Goal: Information Seeking & Learning: Learn about a topic

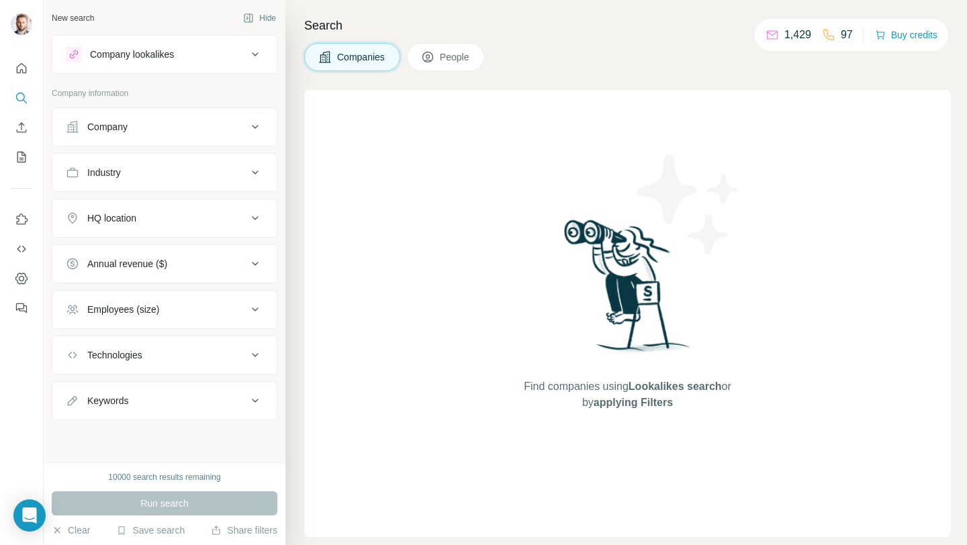
click at [172, 131] on div "Company" at bounding box center [156, 126] width 181 height 13
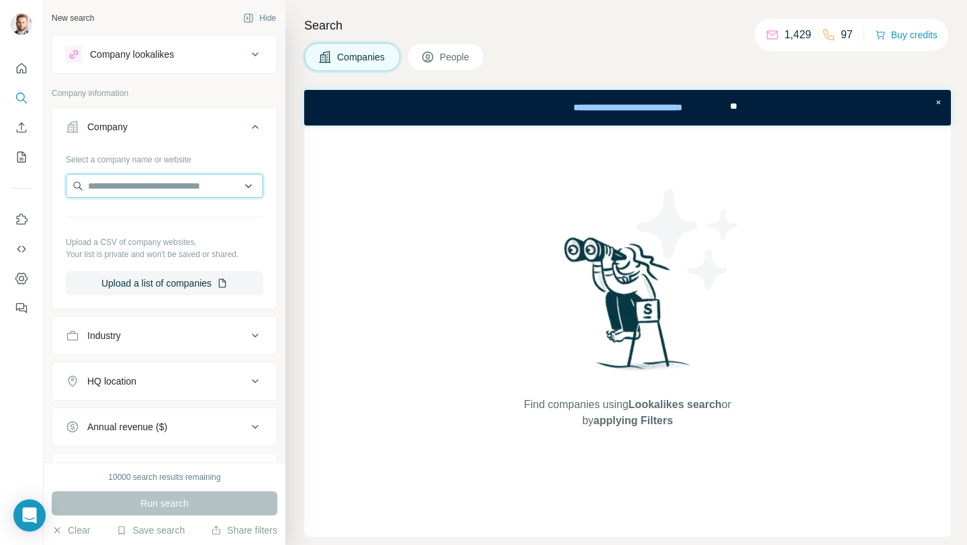
click at [172, 183] on input "text" at bounding box center [164, 186] width 197 height 24
paste input "**********"
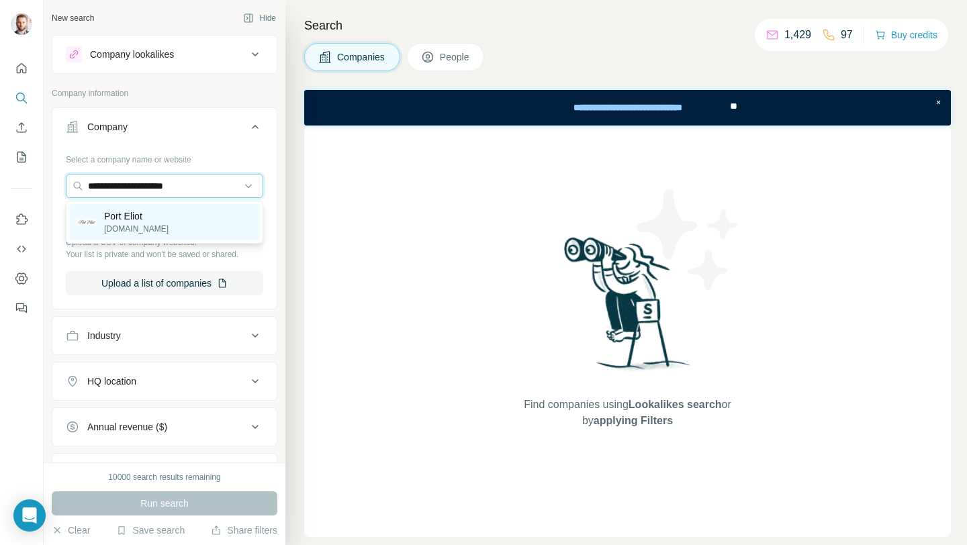
type input "**********"
click at [146, 231] on p "porteliot.com" at bounding box center [136, 229] width 64 height 12
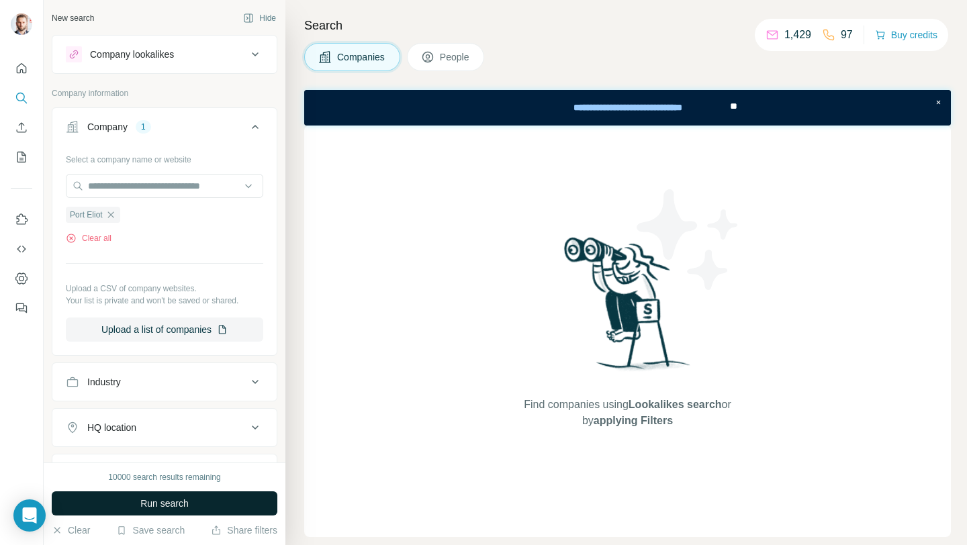
click at [202, 500] on button "Run search" at bounding box center [165, 504] width 226 height 24
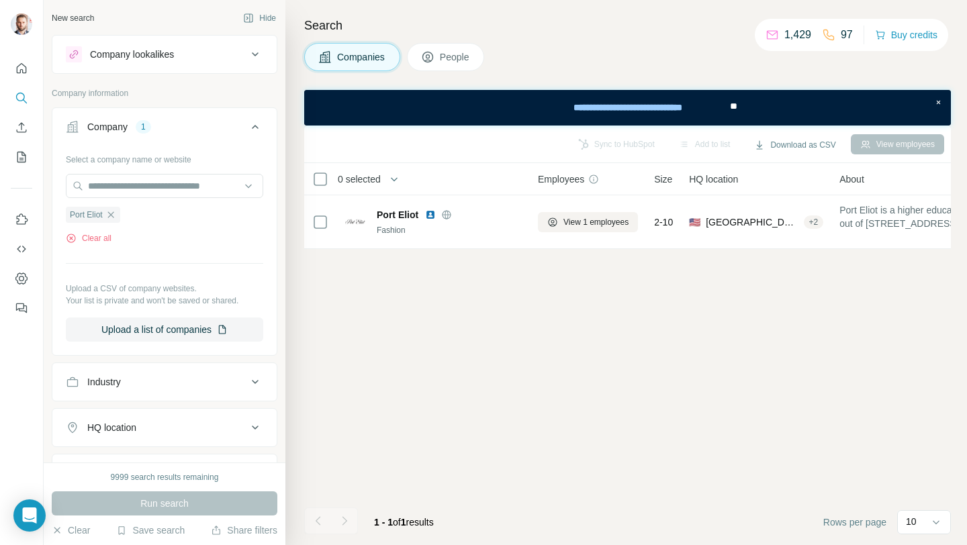
drag, startPoint x: 441, startPoint y: 73, endPoint x: 445, endPoint y: 66, distance: 8.1
click at [441, 73] on div "Search Companies People Sync to HubSpot Add to list Download as CSV View employ…" at bounding box center [626, 272] width 682 height 545
click at [445, 65] on button "People" at bounding box center [446, 57] width 78 height 28
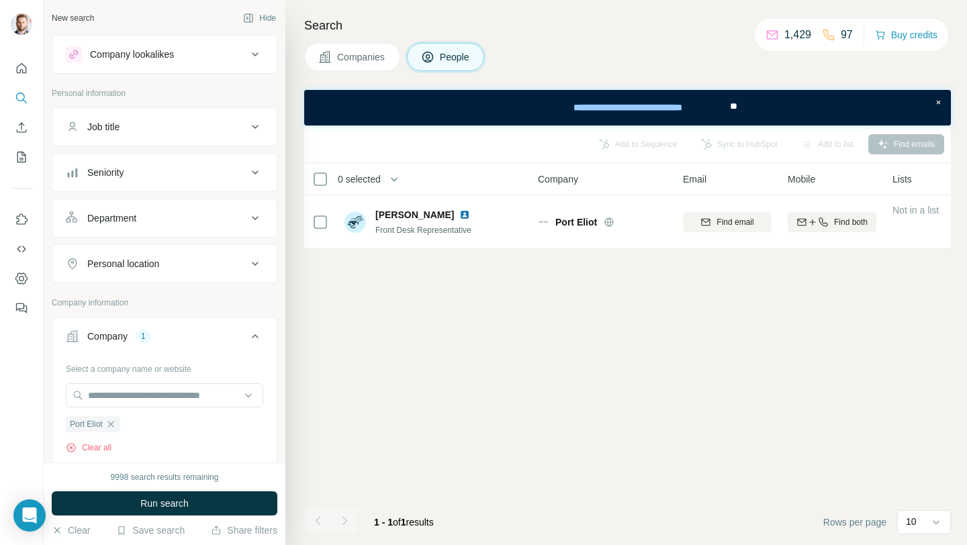
click at [359, 58] on span "Companies" at bounding box center [361, 56] width 49 height 13
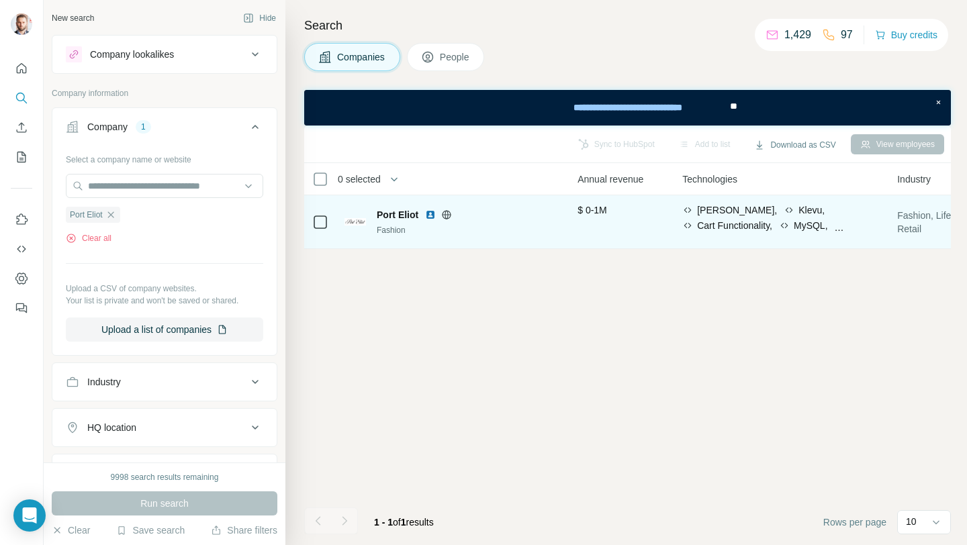
scroll to position [0, 616]
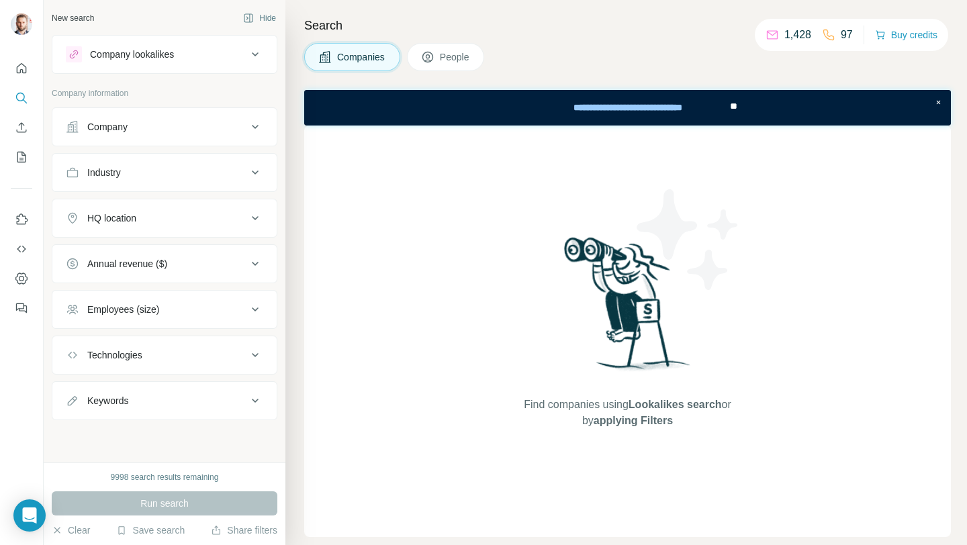
click at [161, 133] on div "Company" at bounding box center [156, 126] width 181 height 13
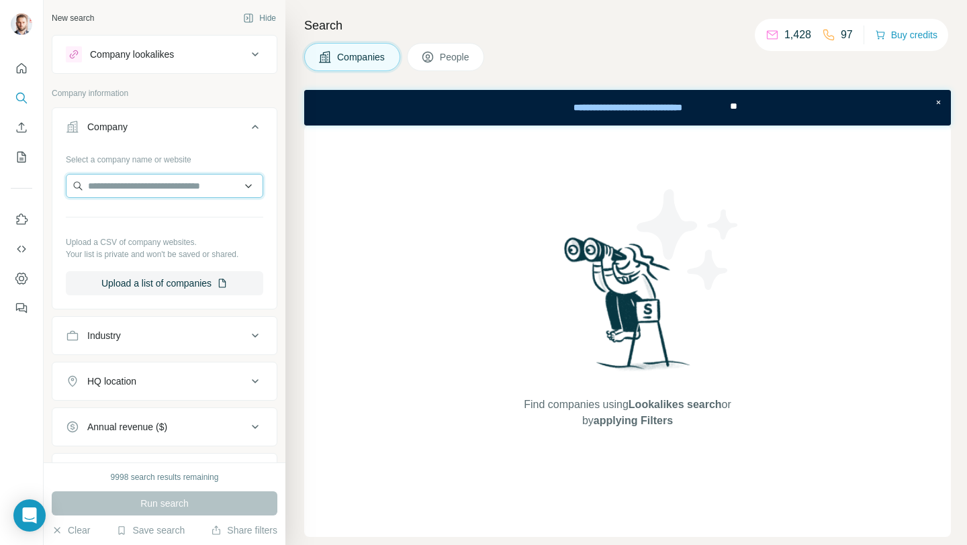
click at [214, 187] on input "text" at bounding box center [164, 186] width 197 height 24
paste input "**********"
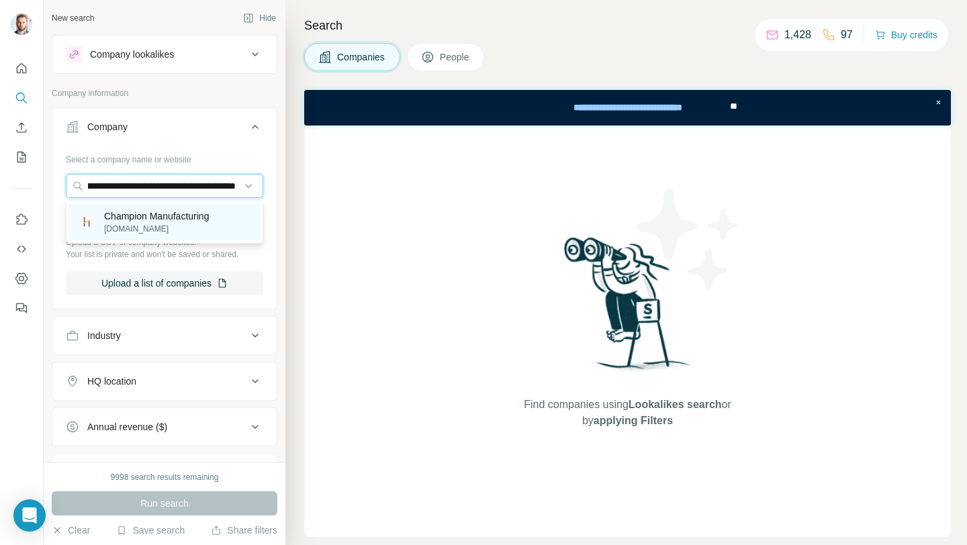
type input "**********"
click at [178, 222] on p "Champion Manufacturing" at bounding box center [156, 216] width 105 height 13
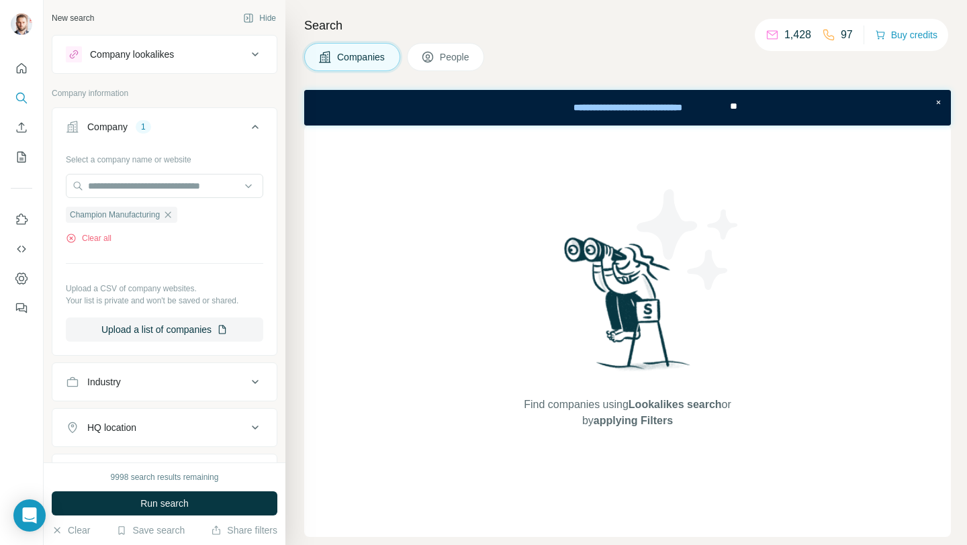
scroll to position [0, 0]
click at [199, 499] on button "Run search" at bounding box center [165, 504] width 226 height 24
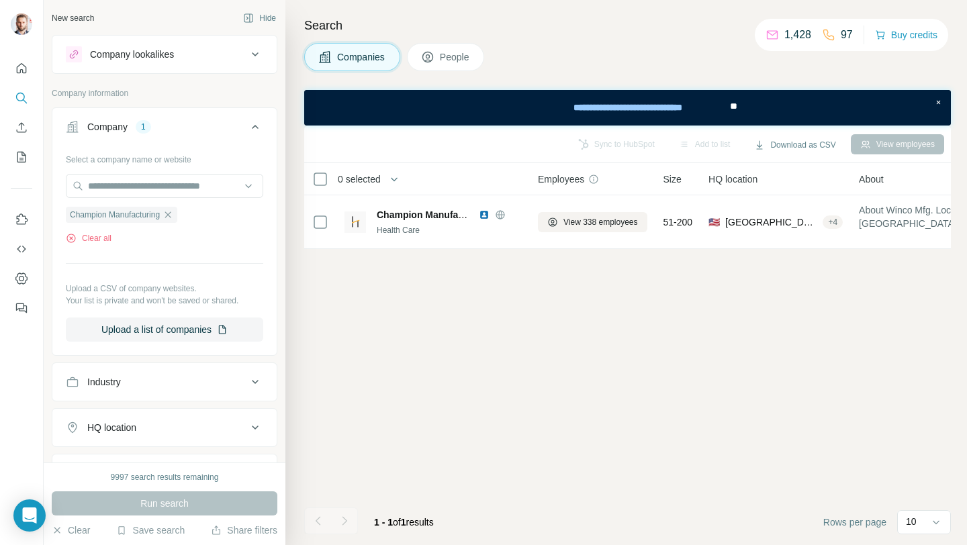
click at [455, 52] on span "People" at bounding box center [455, 56] width 31 height 13
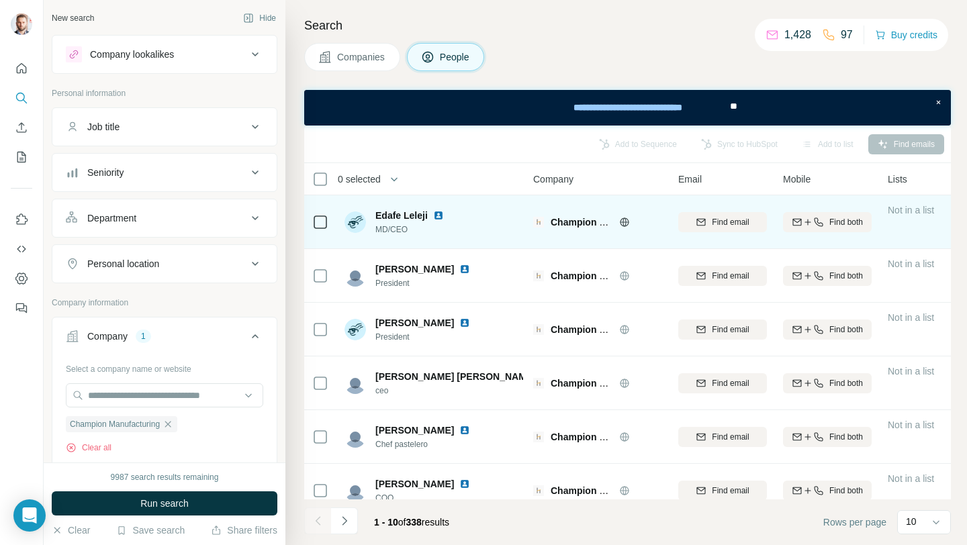
scroll to position [0, 5]
click at [435, 217] on img at bounding box center [438, 215] width 11 height 11
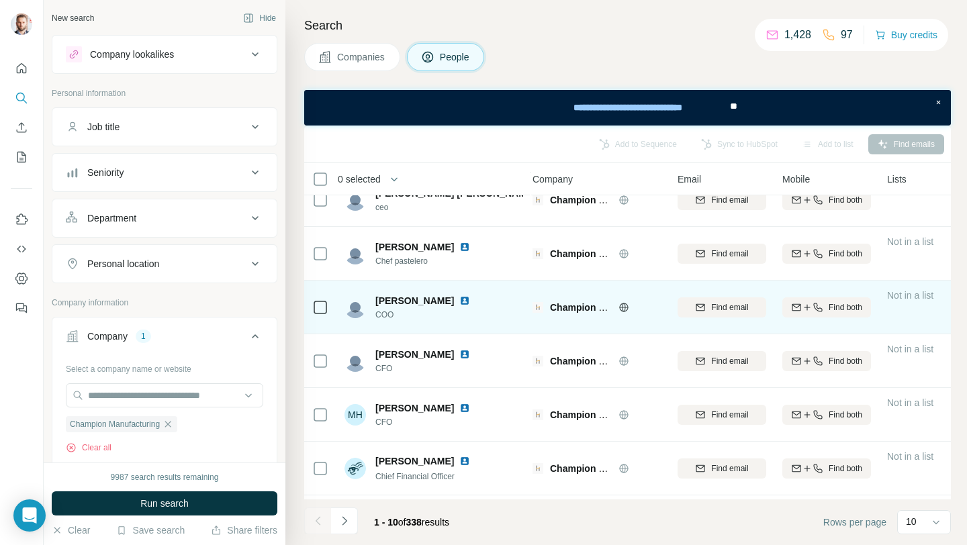
scroll to position [233, 5]
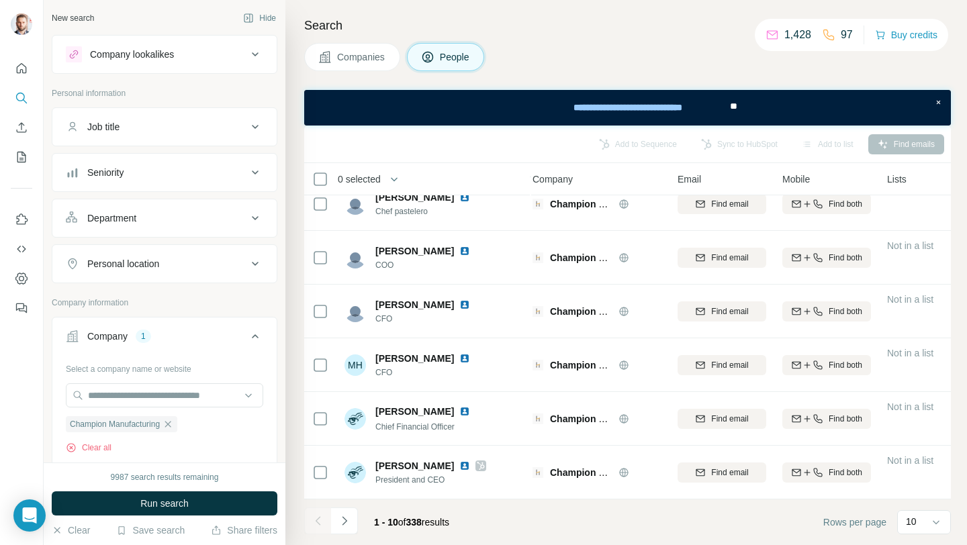
click at [353, 48] on button "Companies" at bounding box center [352, 57] width 96 height 28
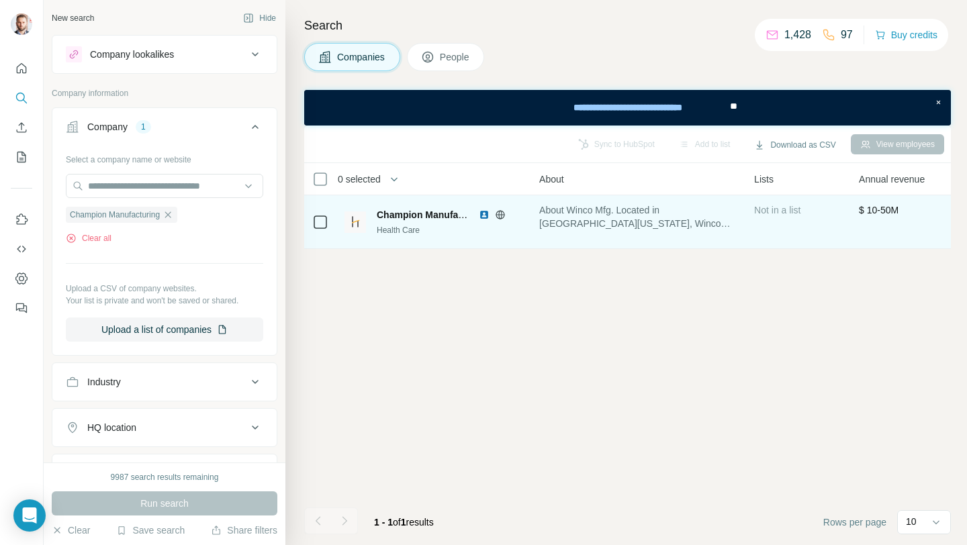
scroll to position [0, 354]
click at [487, 215] on img at bounding box center [484, 215] width 11 height 11
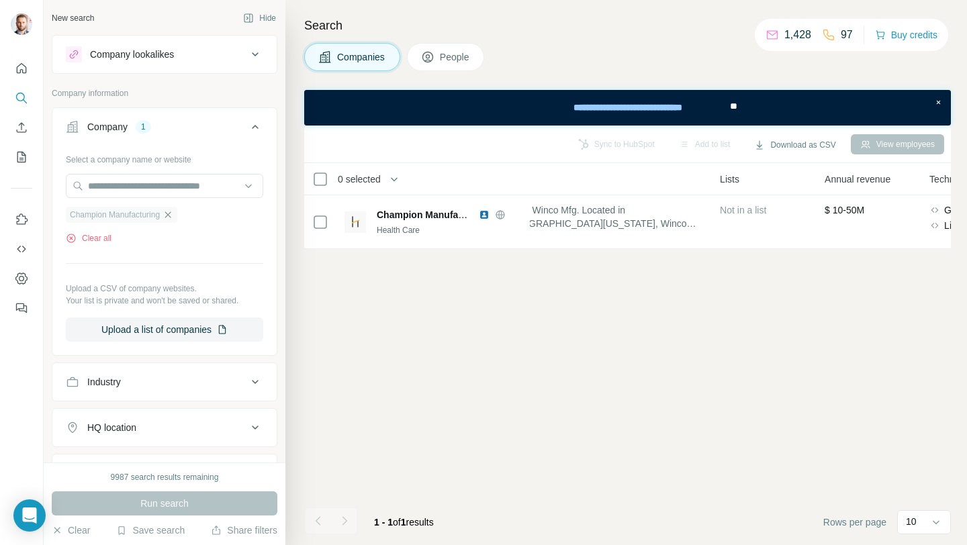
click at [173, 216] on icon "button" at bounding box center [167, 215] width 11 height 11
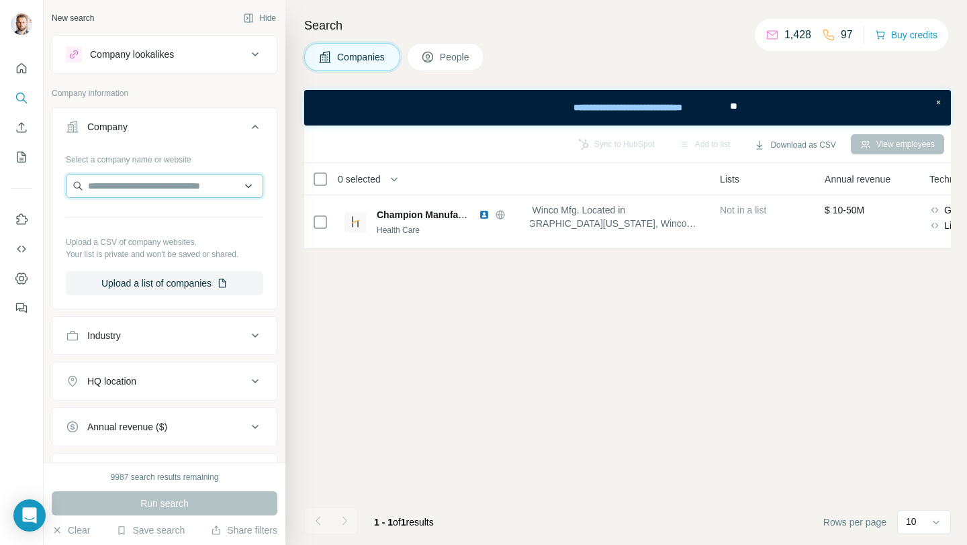
click at [165, 184] on input "text" at bounding box center [164, 186] width 197 height 24
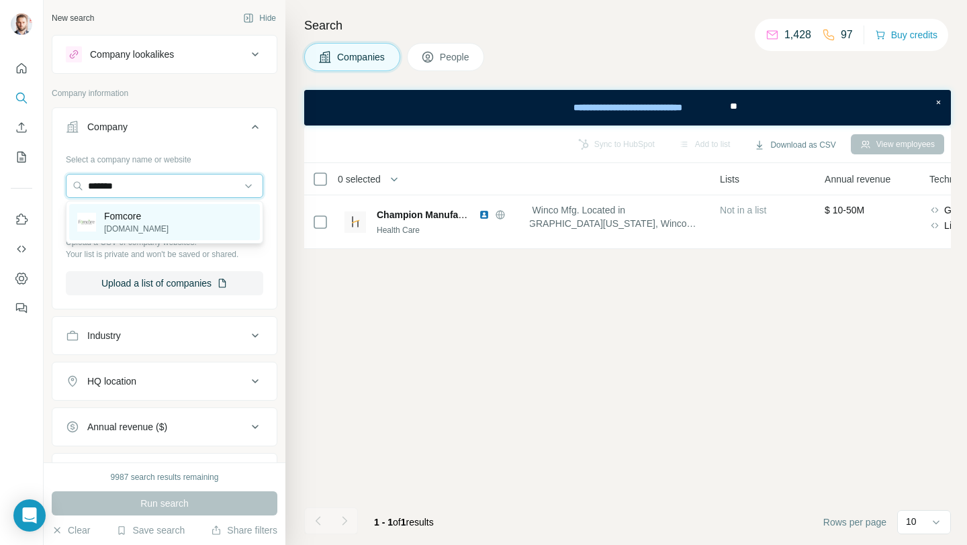
type input "*******"
click at [160, 222] on div "Fomcore [DOMAIN_NAME]" at bounding box center [164, 222] width 191 height 36
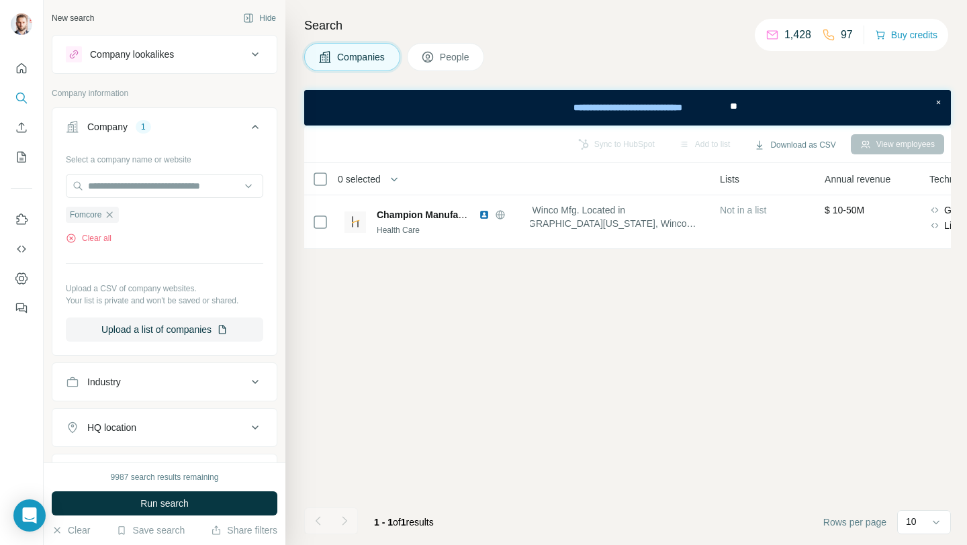
click at [199, 503] on button "Run search" at bounding box center [165, 504] width 226 height 24
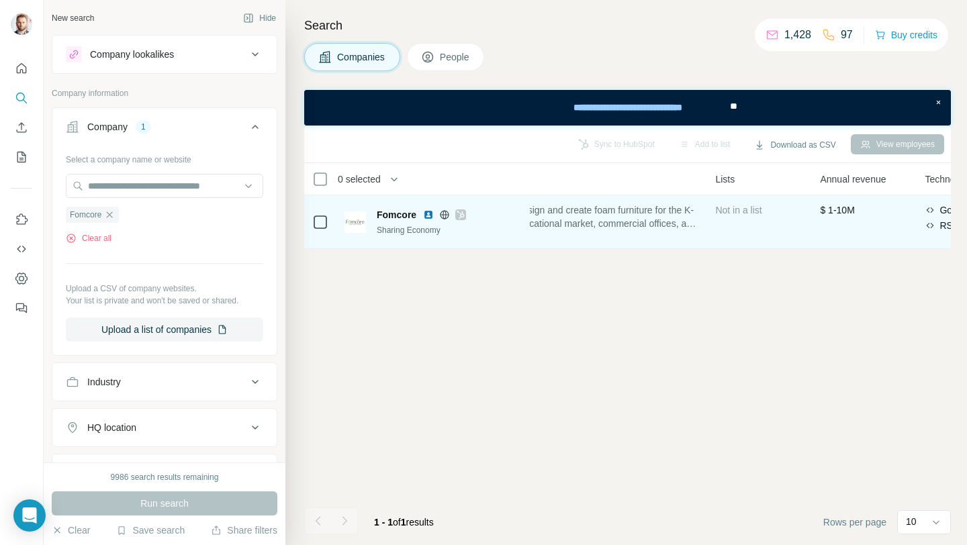
click at [462, 216] on icon at bounding box center [461, 215] width 8 height 11
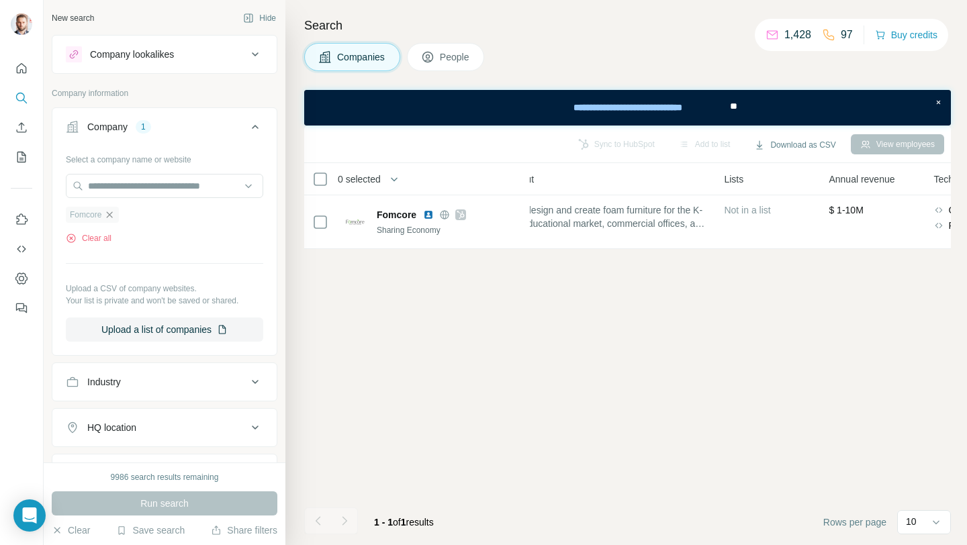
click at [109, 215] on icon "button" at bounding box center [109, 215] width 11 height 11
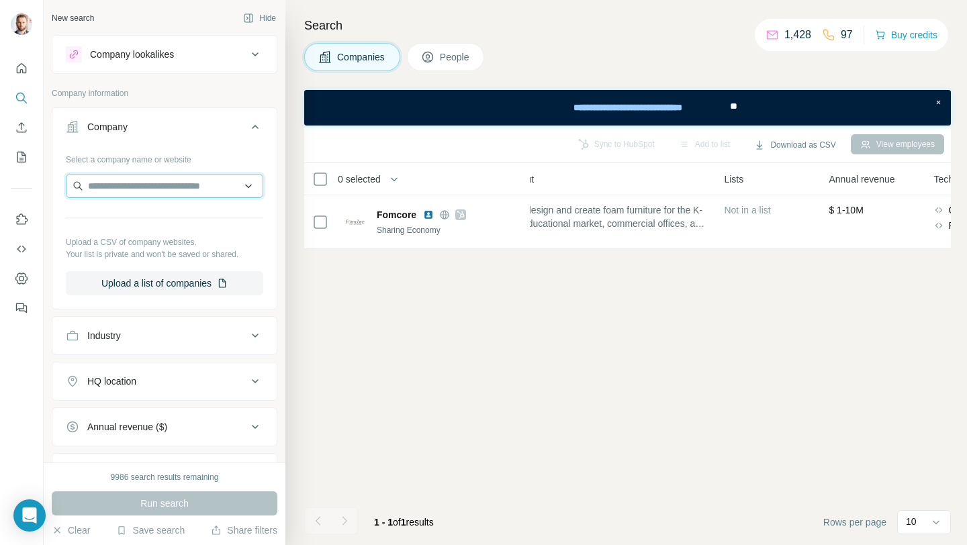
click at [112, 185] on input "text" at bounding box center [164, 186] width 197 height 24
click at [146, 186] on input "**********" at bounding box center [164, 186] width 197 height 24
paste input "**********"
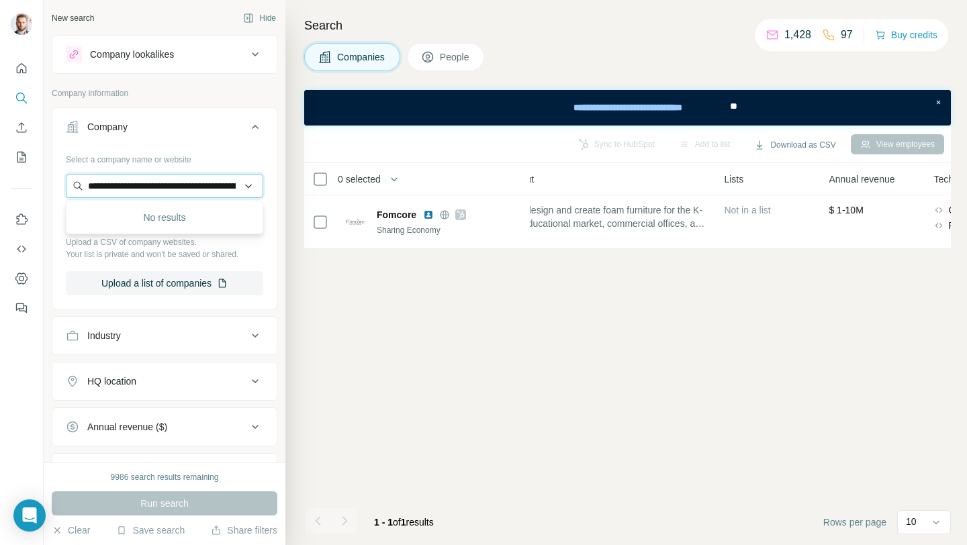
scroll to position [0, 84]
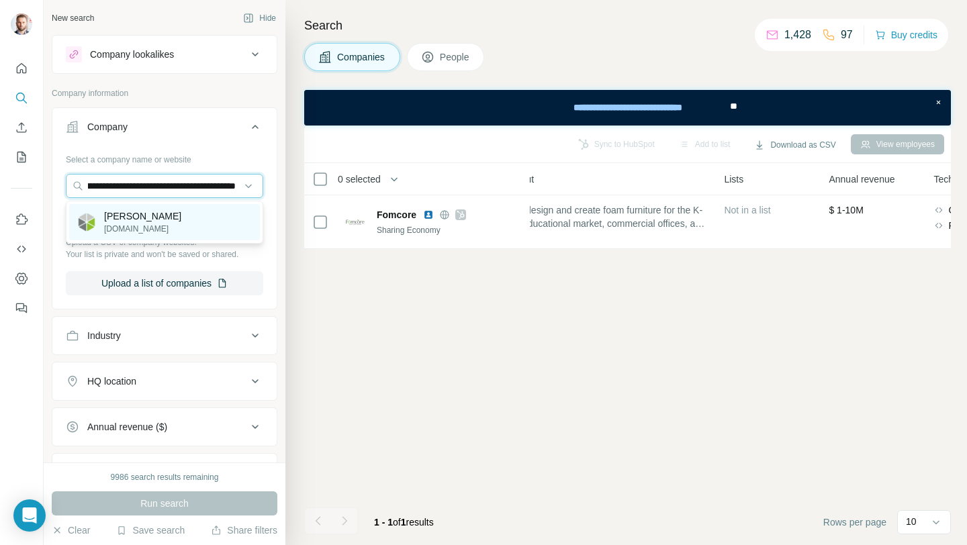
type input "**********"
click at [157, 219] on p "[PERSON_NAME]" at bounding box center [142, 216] width 77 height 13
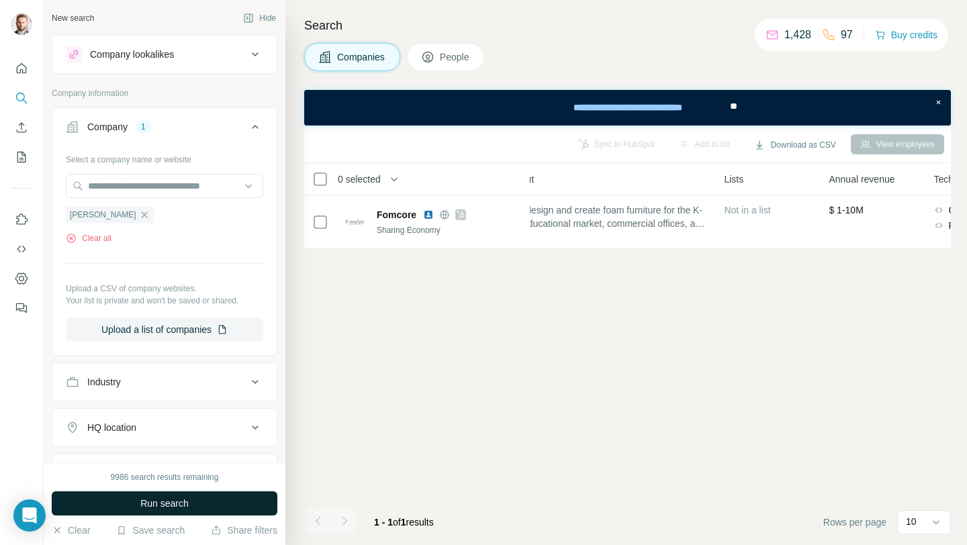
click at [191, 509] on button "Run search" at bounding box center [165, 504] width 226 height 24
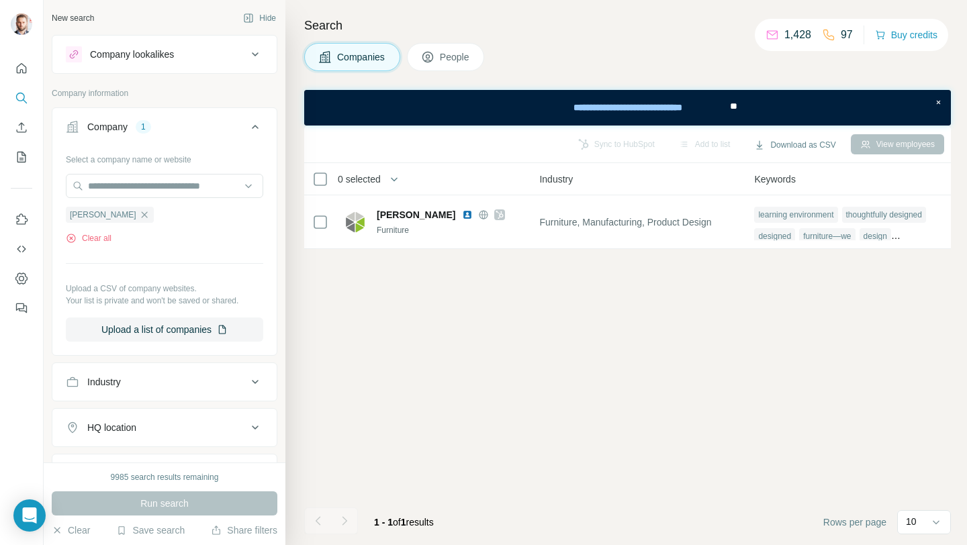
click at [465, 75] on div "Search Companies People Sync to HubSpot Add to list Download as CSV View employ…" at bounding box center [626, 272] width 682 height 545
click at [467, 63] on span "People" at bounding box center [455, 56] width 31 height 13
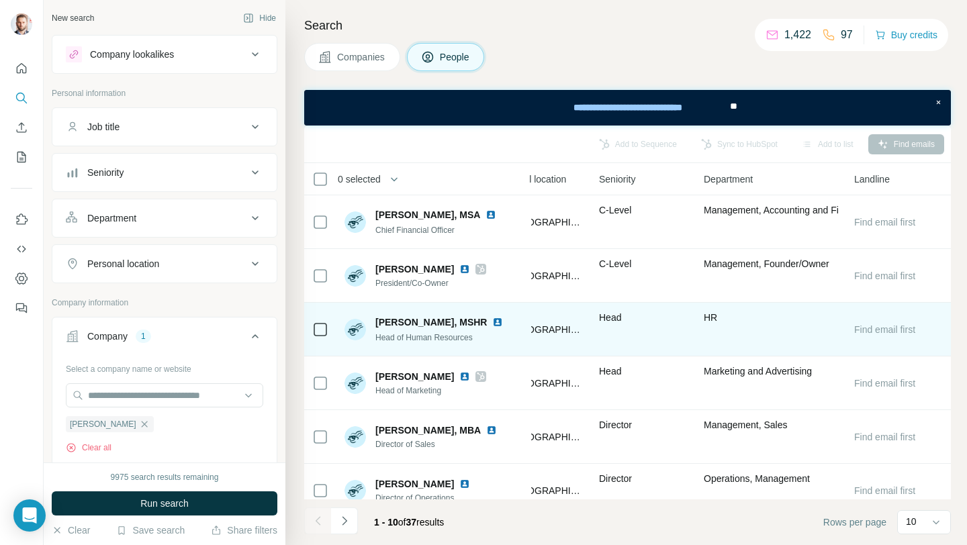
scroll to position [24, 503]
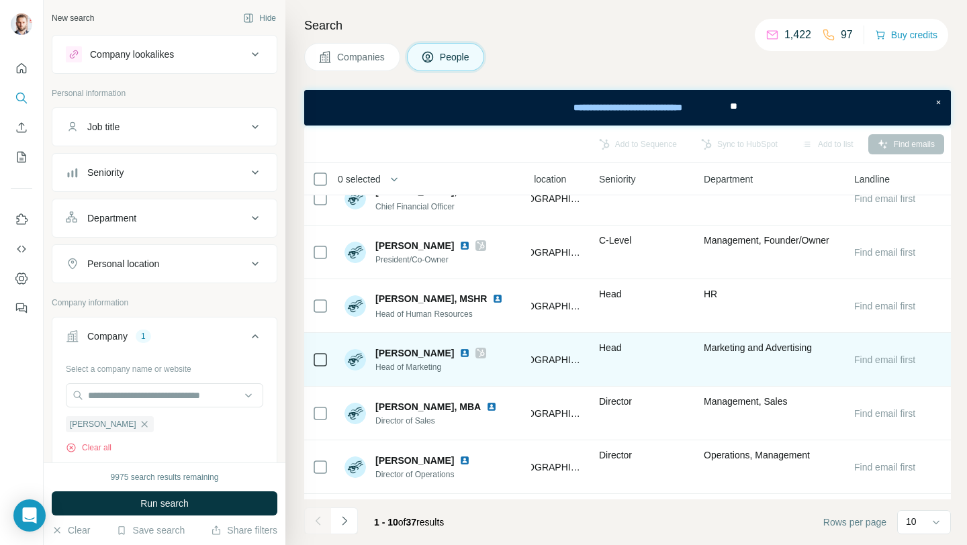
click at [459, 353] on img at bounding box center [464, 353] width 11 height 11
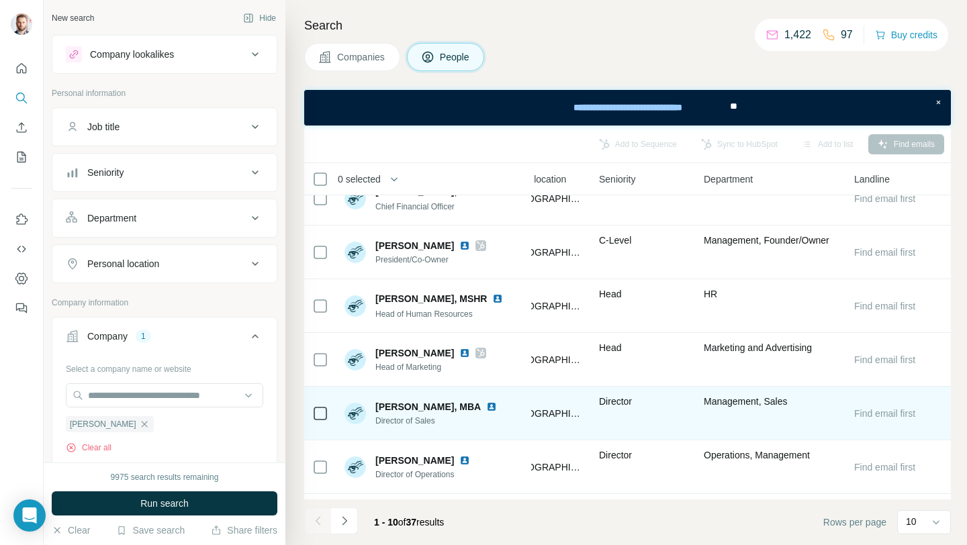
click at [486, 408] on img at bounding box center [491, 407] width 11 height 11
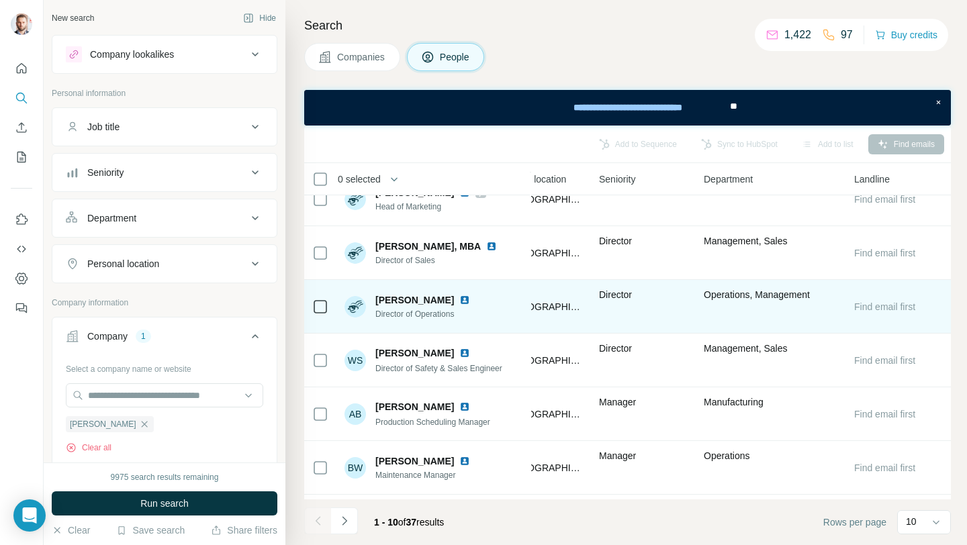
scroll to position [233, 503]
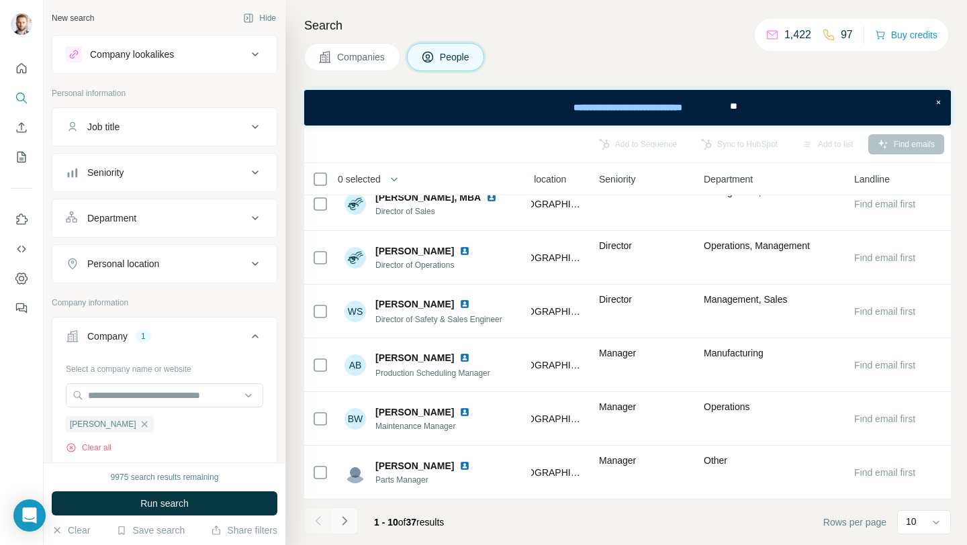
click at [349, 520] on icon "Navigate to next page" at bounding box center [344, 520] width 13 height 13
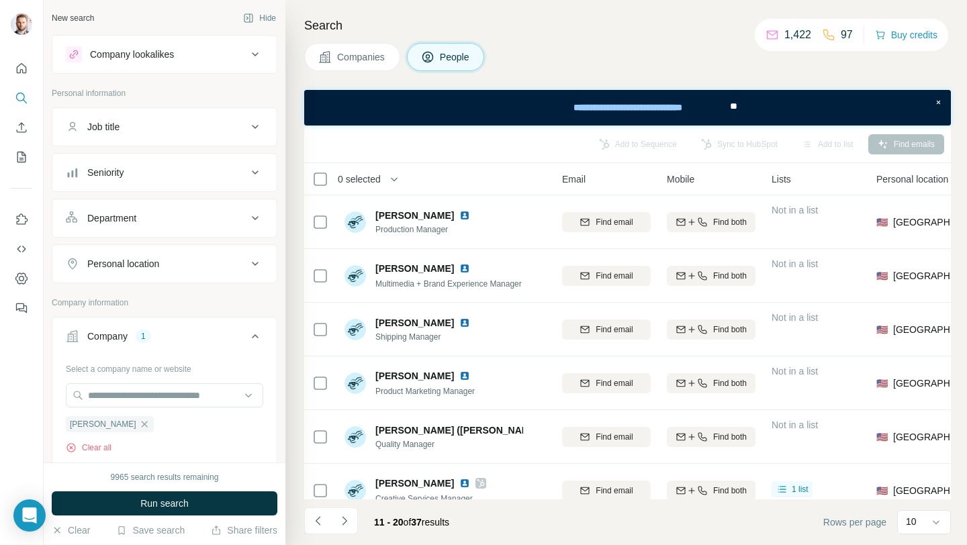
scroll to position [233, 121]
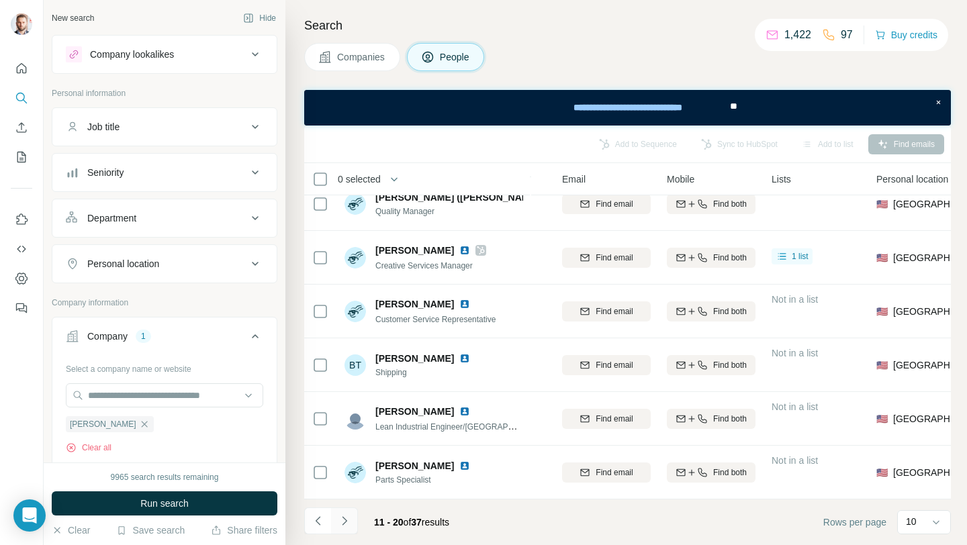
click at [348, 526] on icon "Navigate to next page" at bounding box center [344, 520] width 13 height 13
click at [341, 523] on icon "Navigate to next page" at bounding box center [344, 520] width 13 height 13
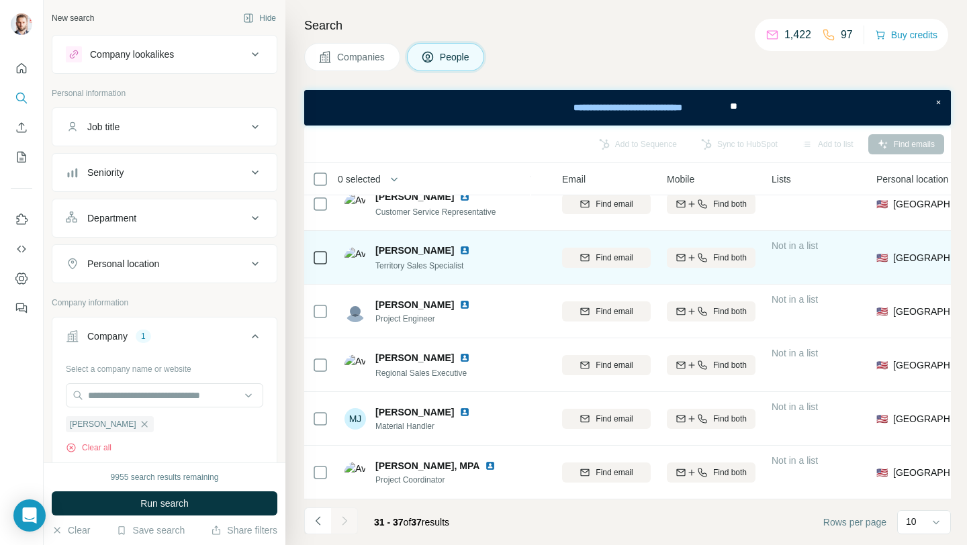
scroll to position [72, 121]
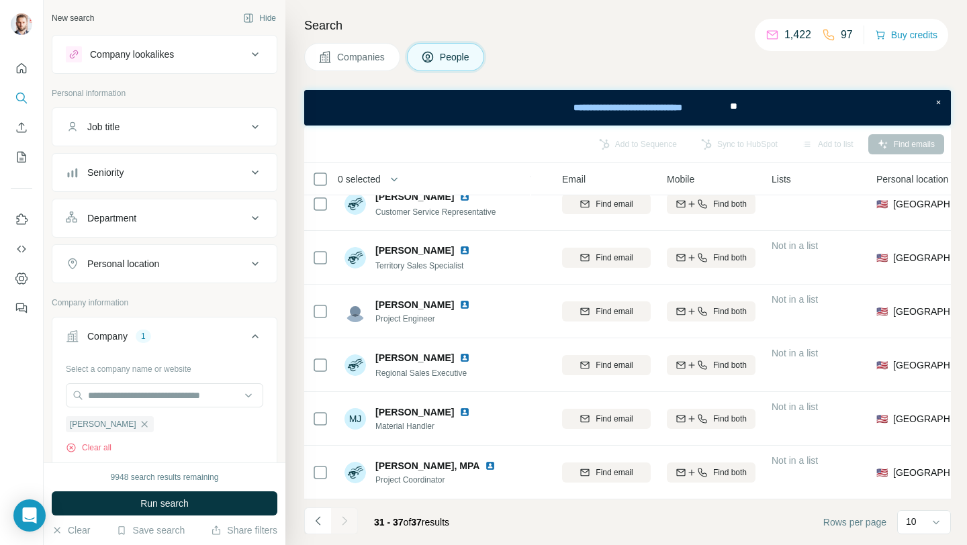
click at [367, 52] on span "Companies" at bounding box center [361, 56] width 49 height 13
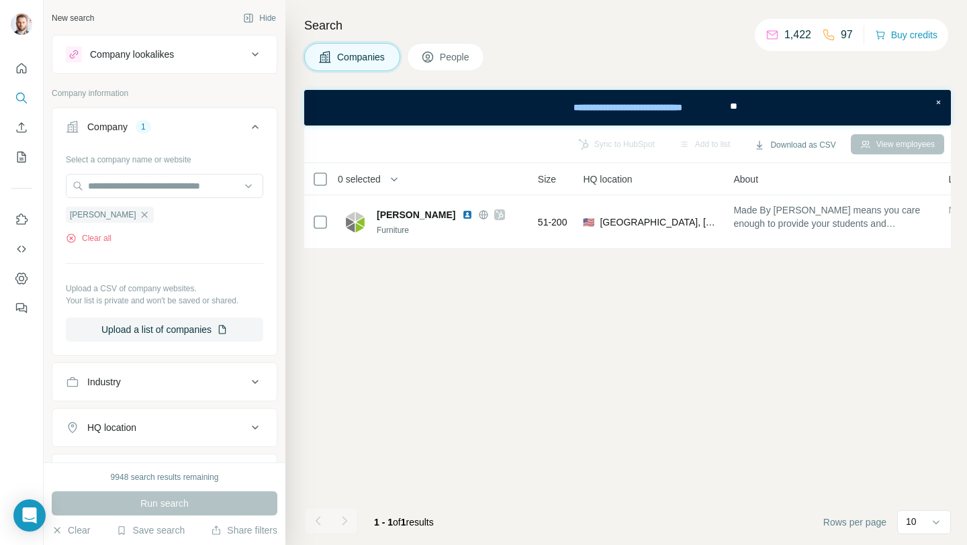
scroll to position [0, 121]
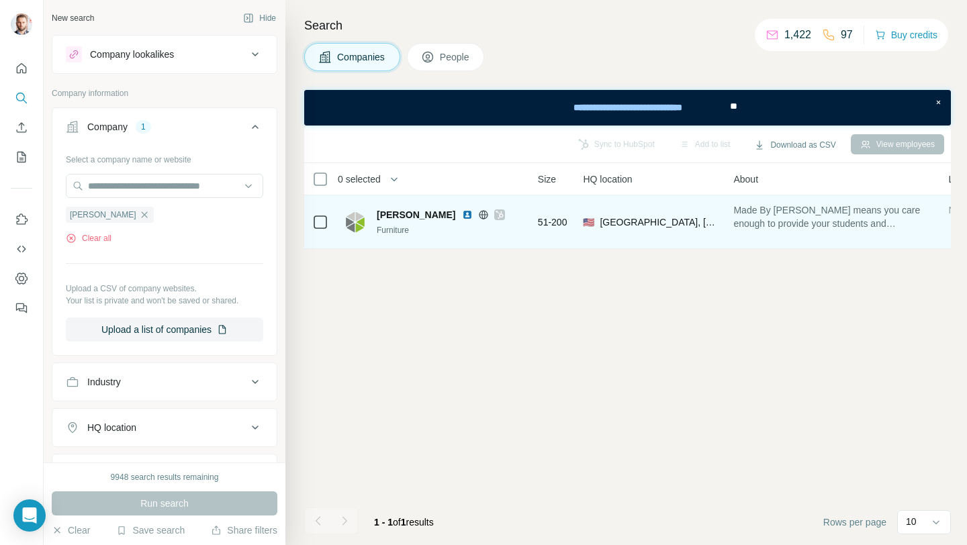
click at [482, 216] on icon at bounding box center [483, 214] width 3 height 9
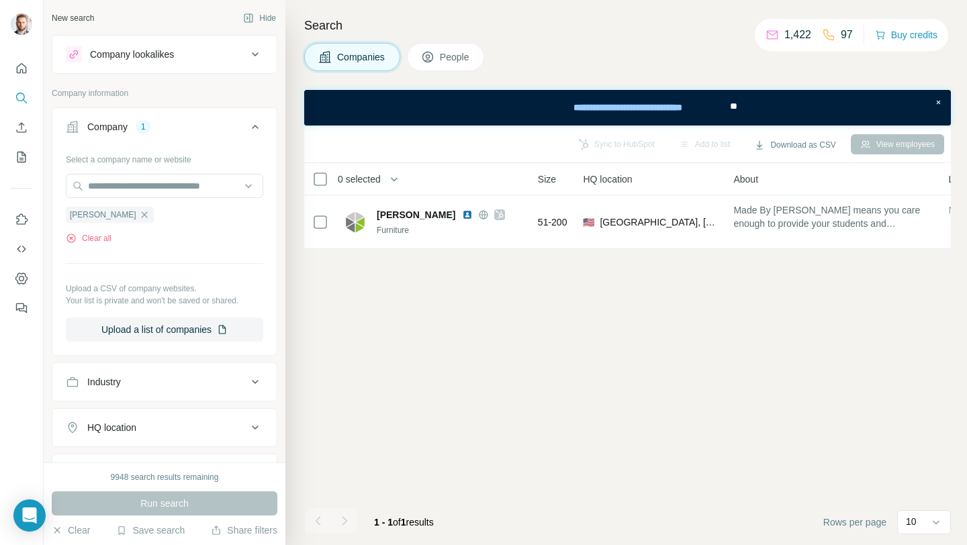
drag, startPoint x: 100, startPoint y: 216, endPoint x: 109, endPoint y: 207, distance: 12.4
click at [139, 216] on icon "button" at bounding box center [144, 215] width 11 height 11
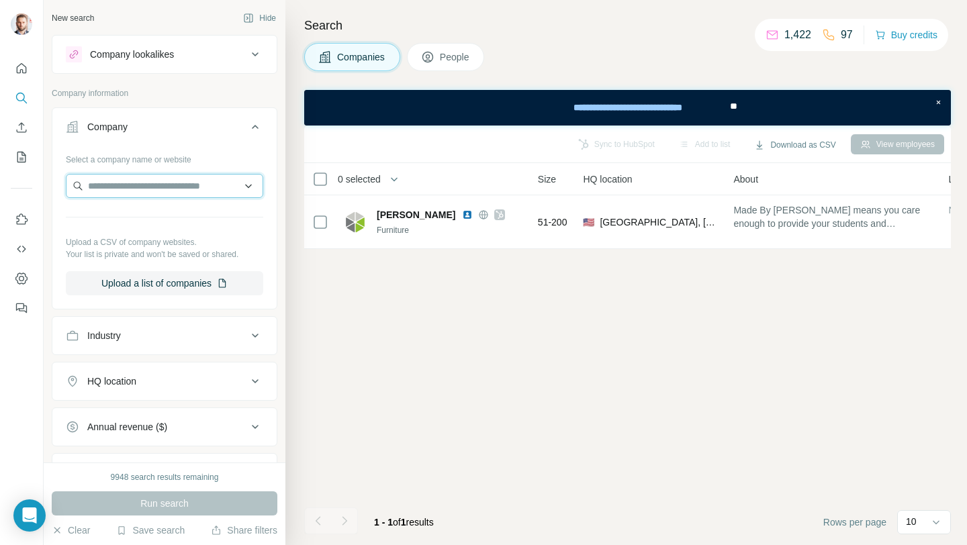
click at [122, 189] on input "text" at bounding box center [164, 186] width 197 height 24
click at [161, 185] on input "**********" at bounding box center [164, 186] width 197 height 24
paste input "text"
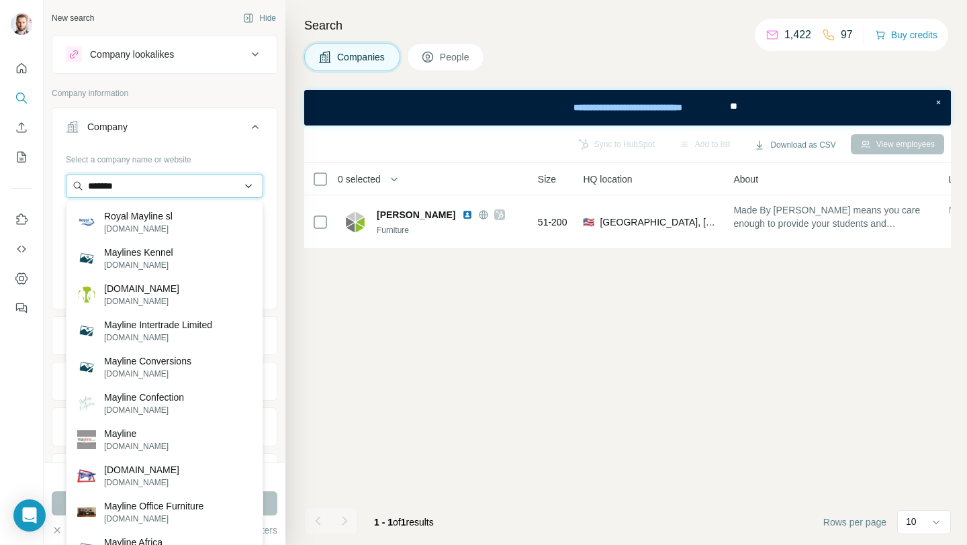
click at [162, 187] on input "*******" at bounding box center [164, 186] width 197 height 24
paste input "**********"
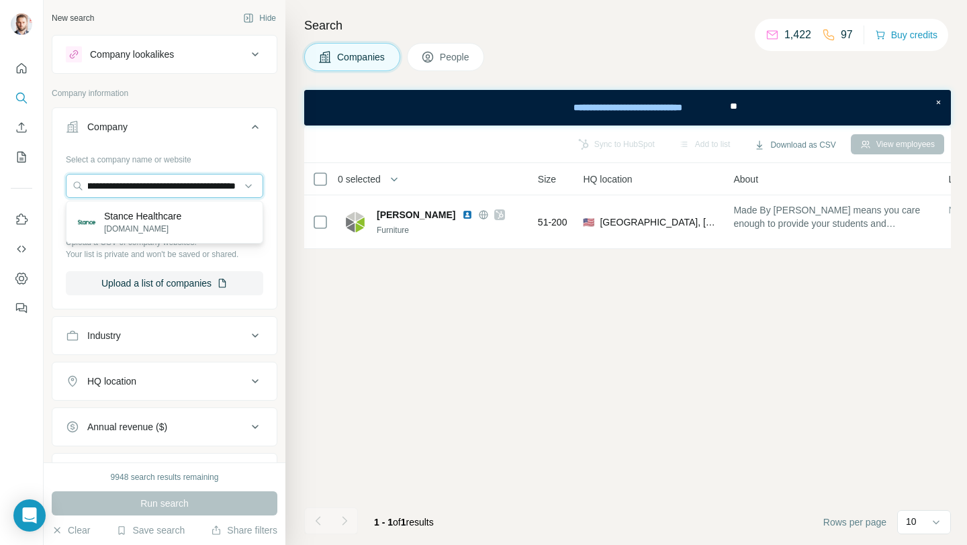
type input "**********"
click at [167, 223] on p "[DOMAIN_NAME]" at bounding box center [142, 229] width 77 height 12
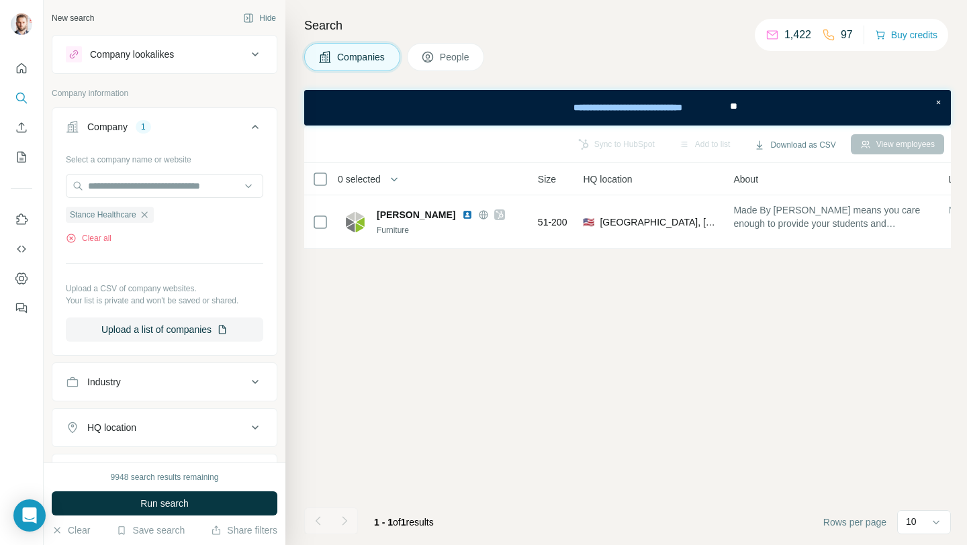
click at [177, 500] on span "Run search" at bounding box center [164, 503] width 48 height 13
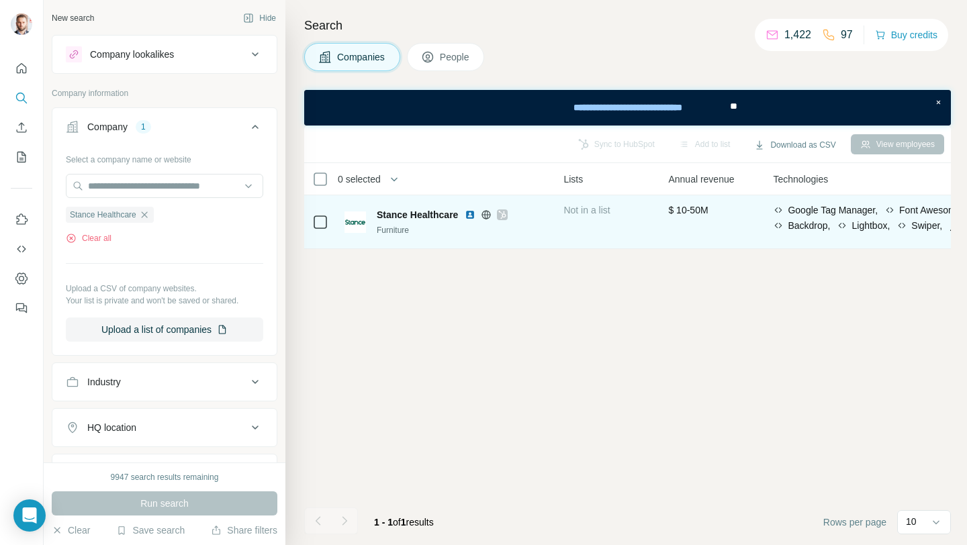
scroll to position [0, 509]
